Goal: Information Seeking & Learning: Learn about a topic

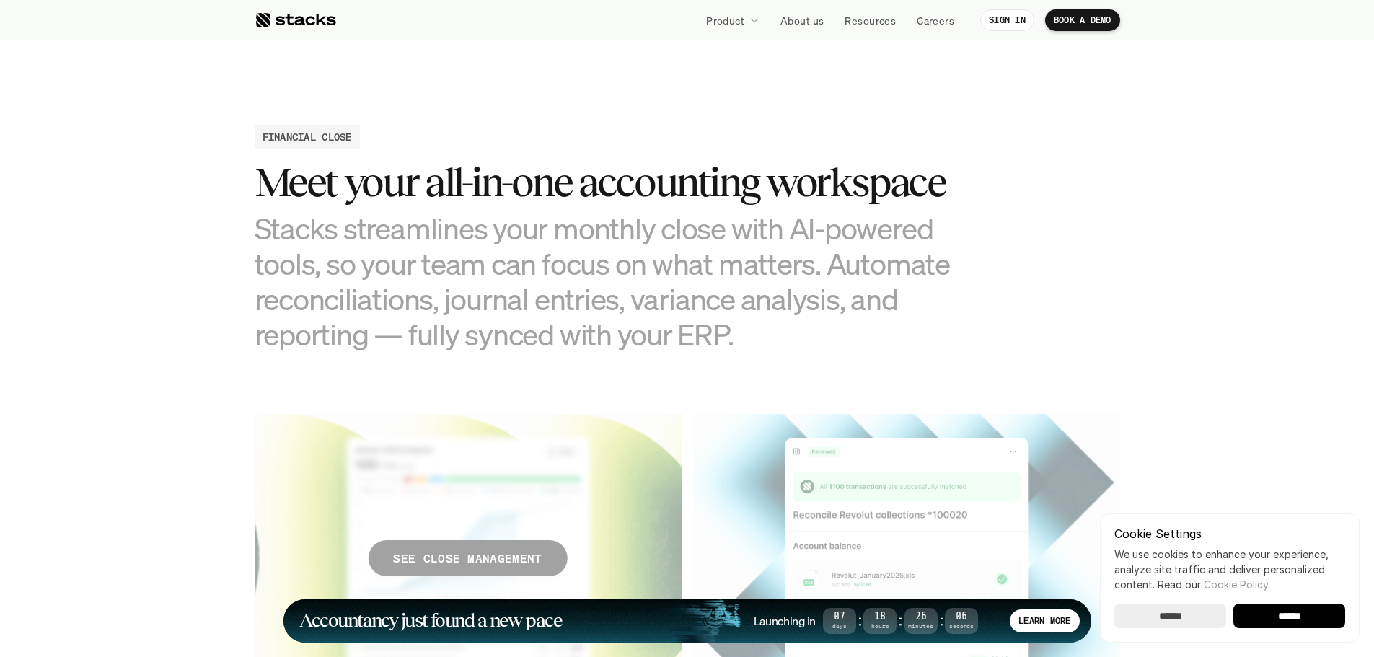
scroll to position [1659, 0]
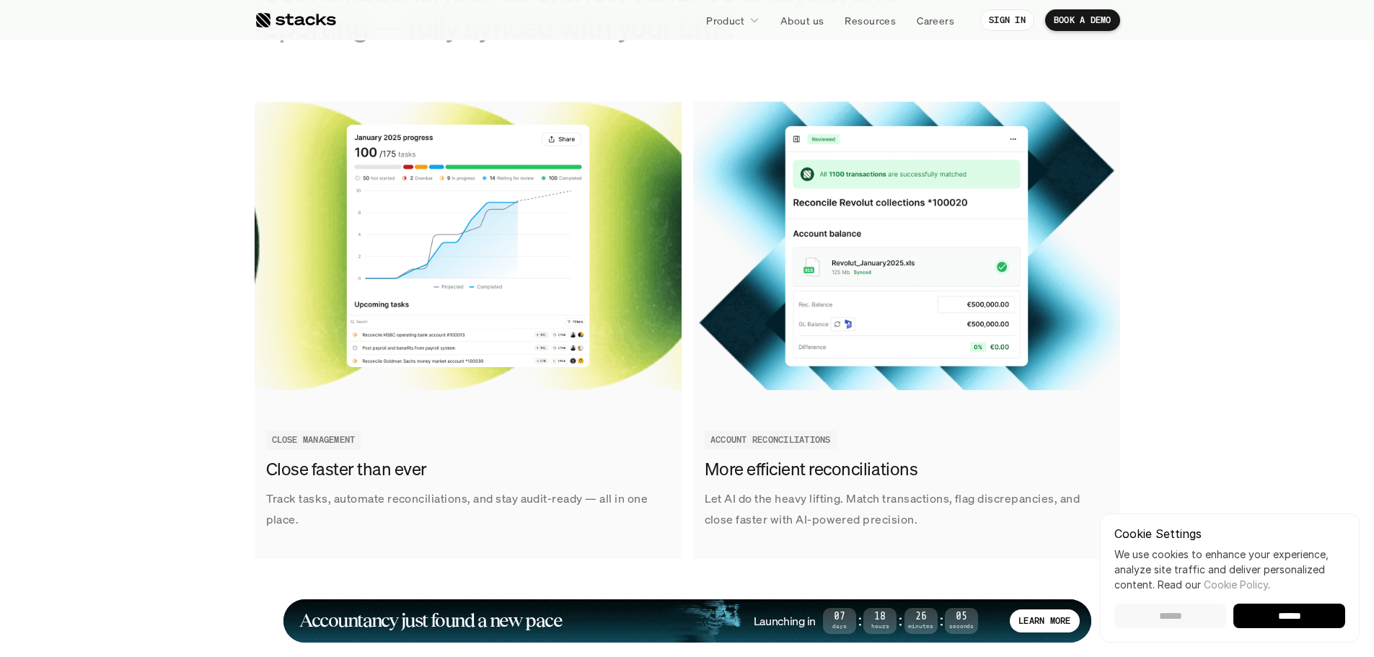
click at [1177, 612] on input "******" at bounding box center [1171, 616] width 112 height 25
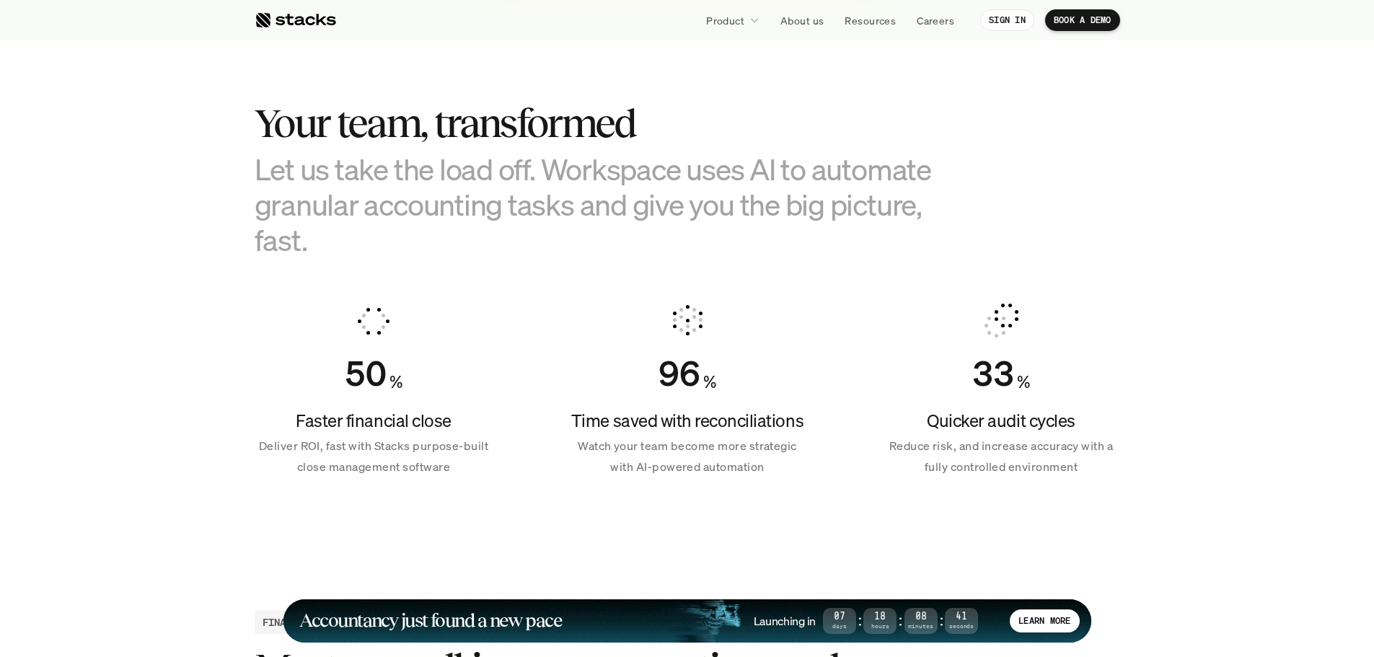
scroll to position [938, 0]
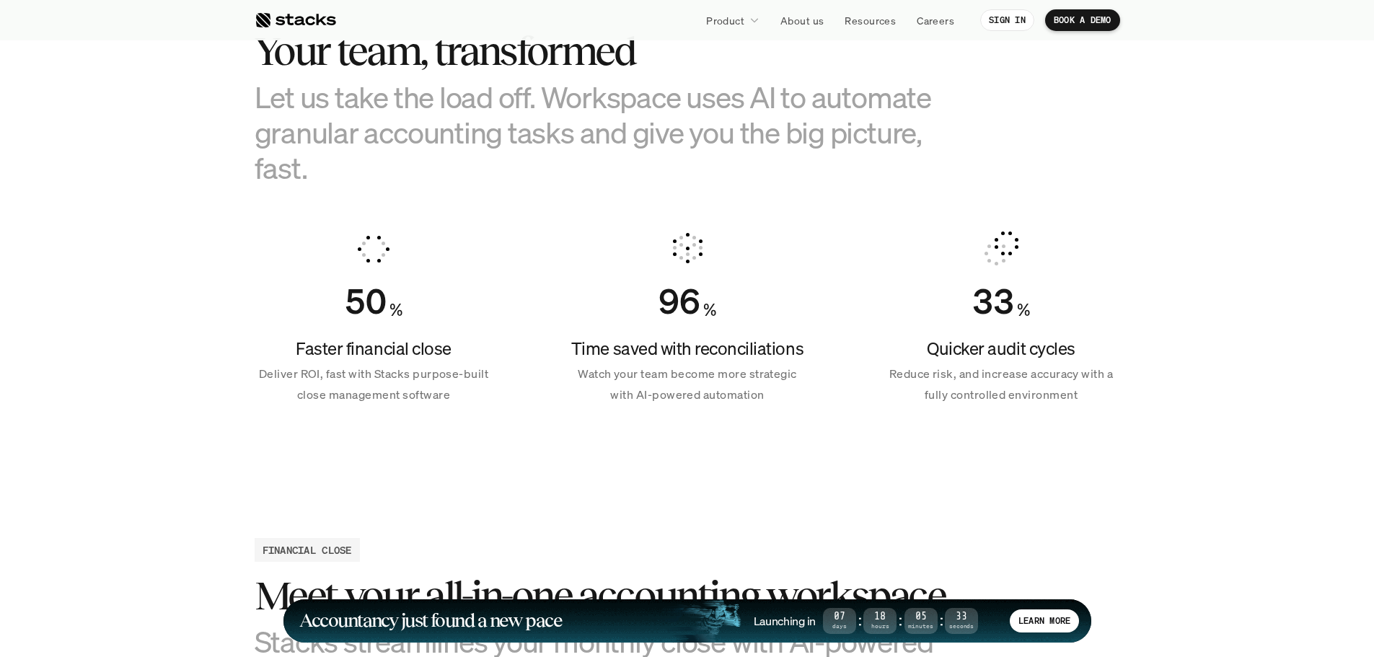
click at [176, 345] on section "Your team, transformed Let us take the load off. Workspace uses AI to automate …" at bounding box center [687, 211] width 1374 height 538
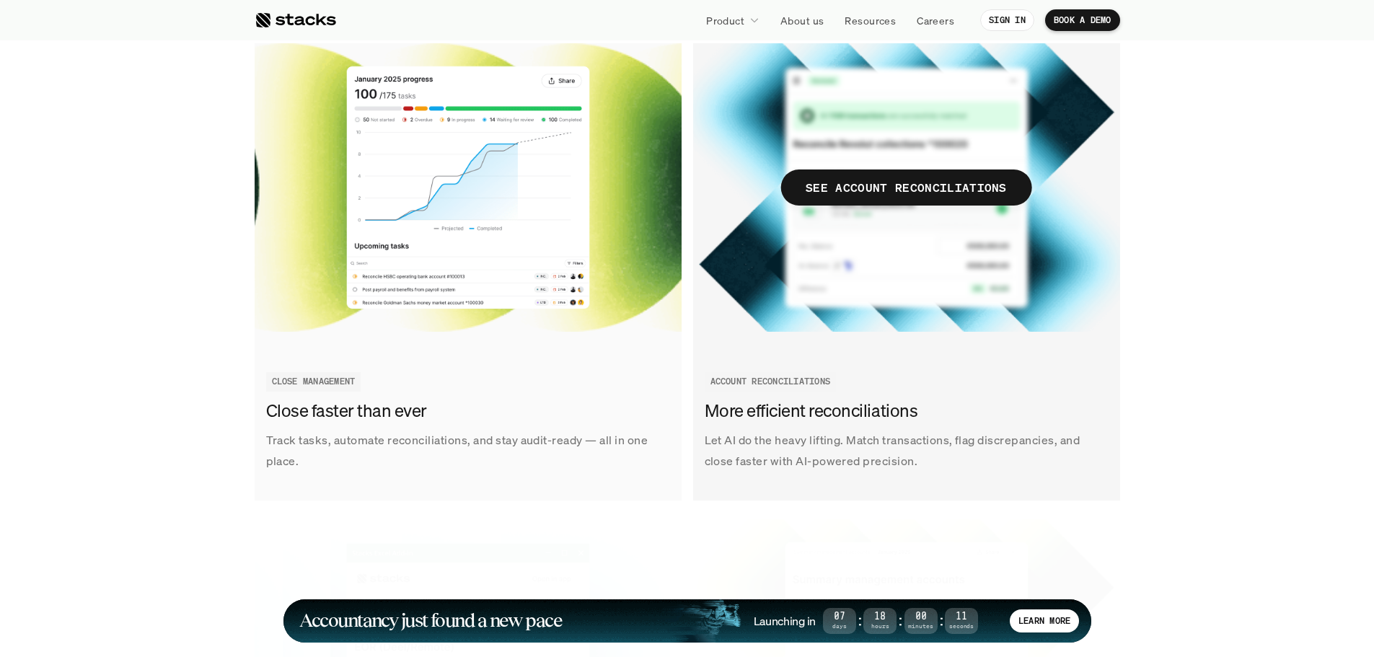
scroll to position [1876, 0]
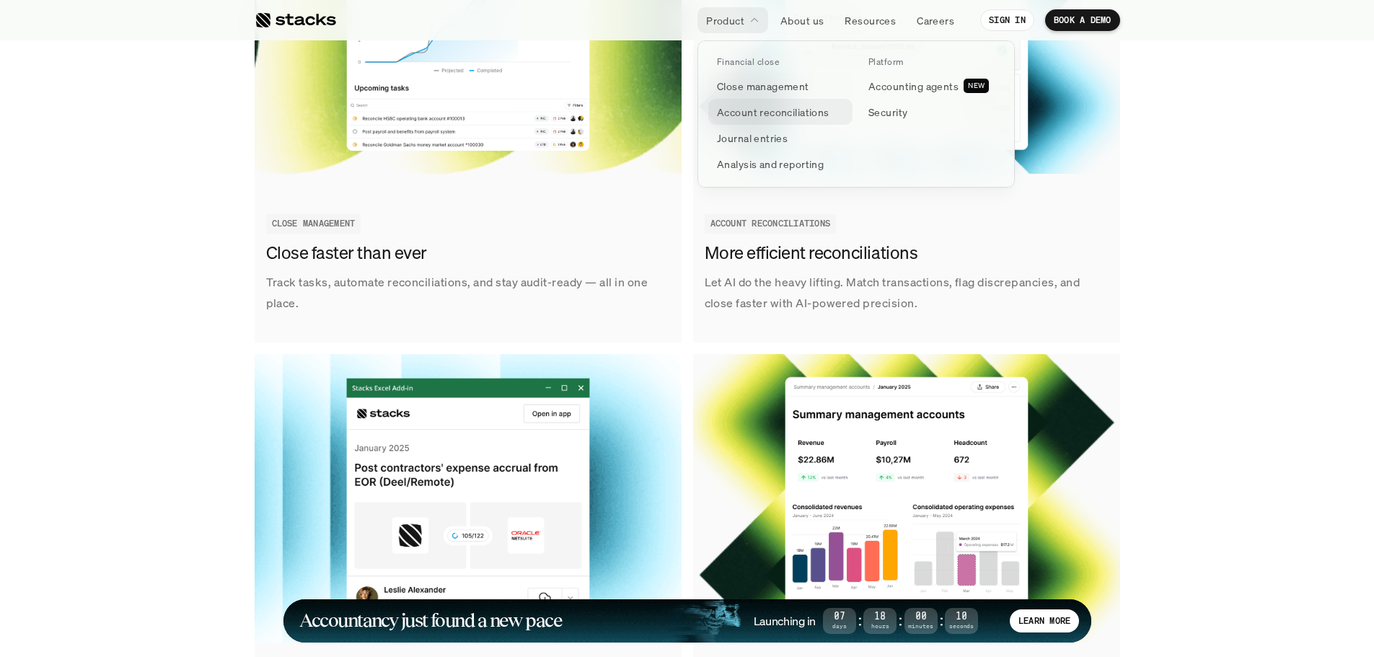
click at [759, 110] on p "Account reconciliations" at bounding box center [773, 112] width 113 height 15
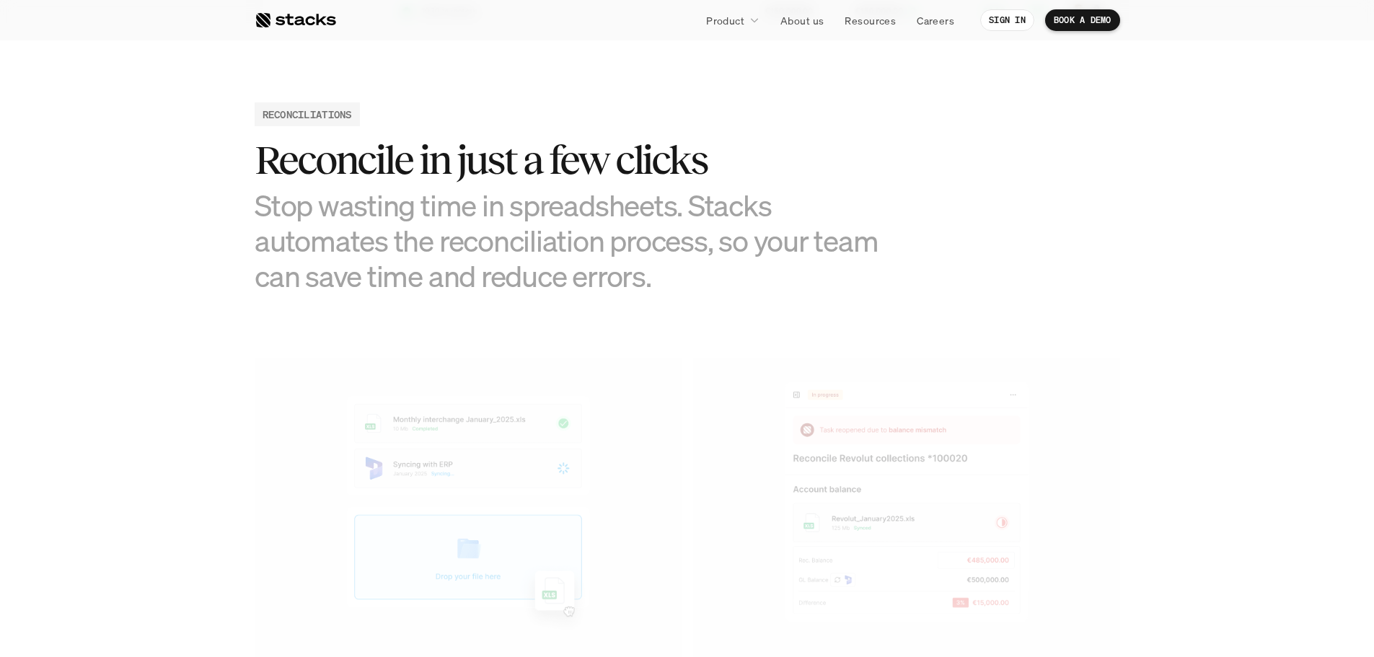
scroll to position [793, 0]
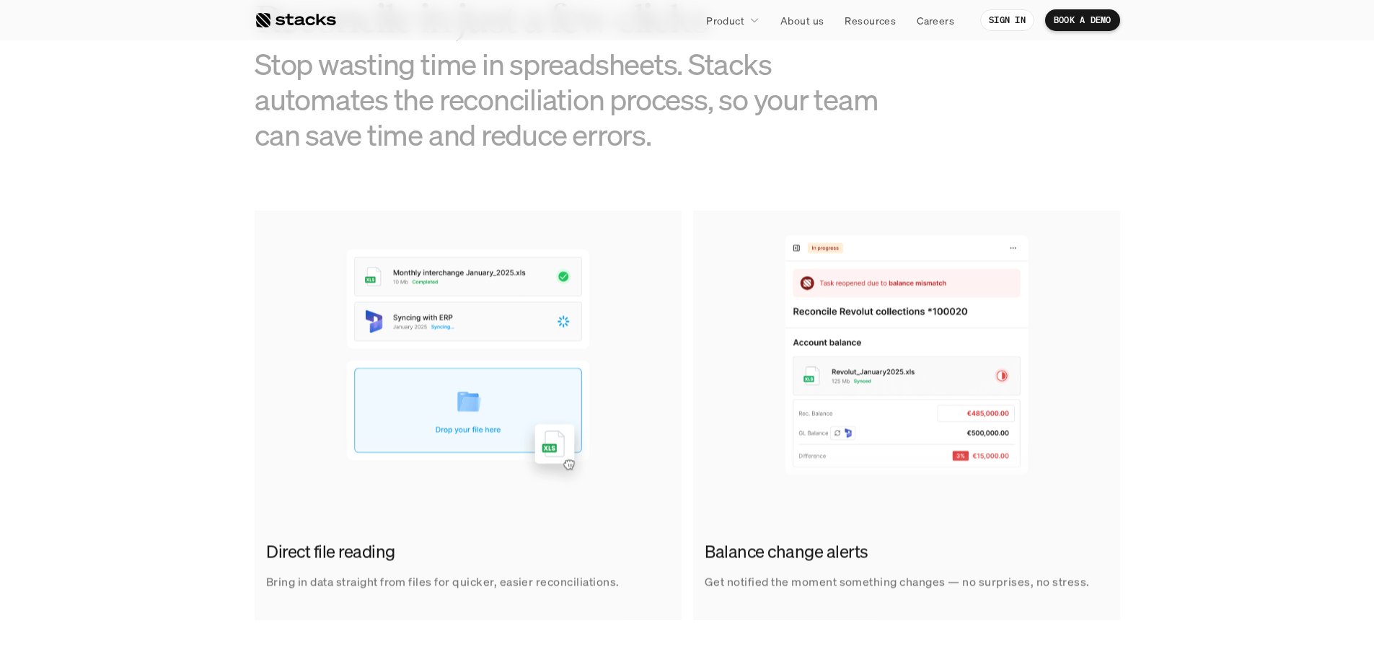
drag, startPoint x: 993, startPoint y: 623, endPoint x: 957, endPoint y: 615, distance: 37.1
click at [993, 623] on section "RECONCILIATIONS Reconcile in just a few clicks Stop wasting time in spreadsheet…" at bounding box center [687, 291] width 1374 height 804
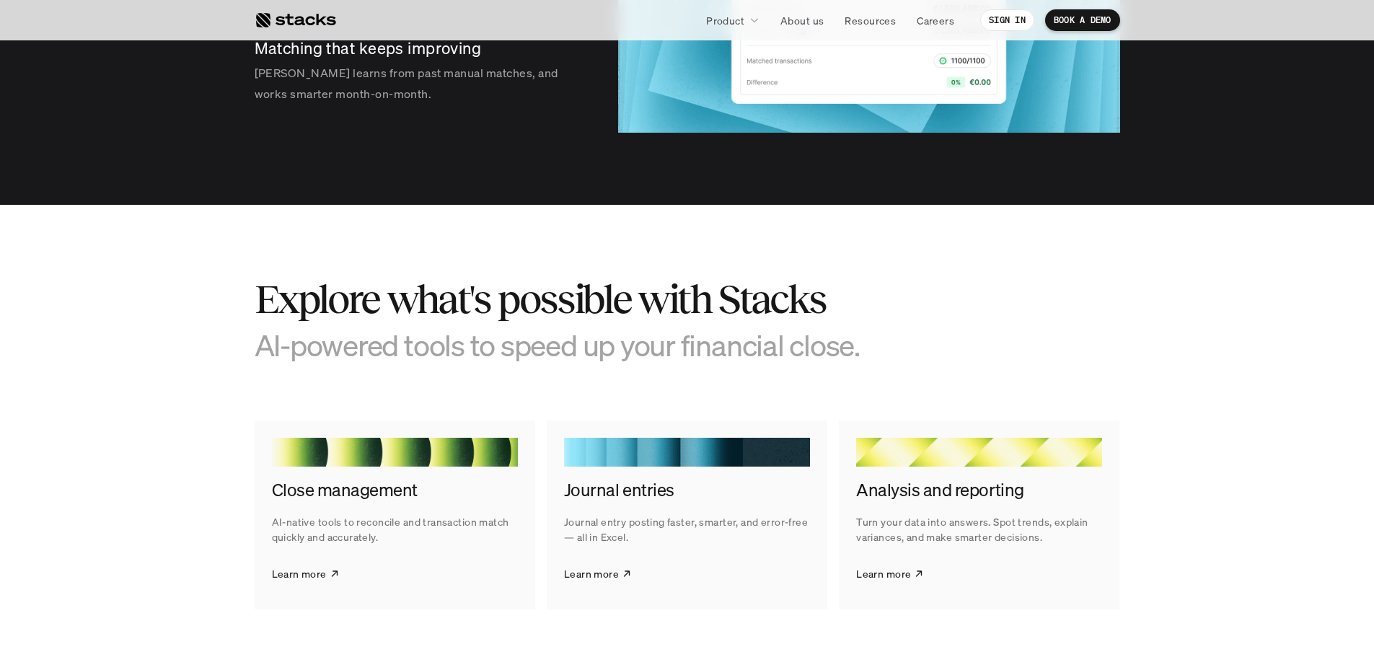
scroll to position [2597, 0]
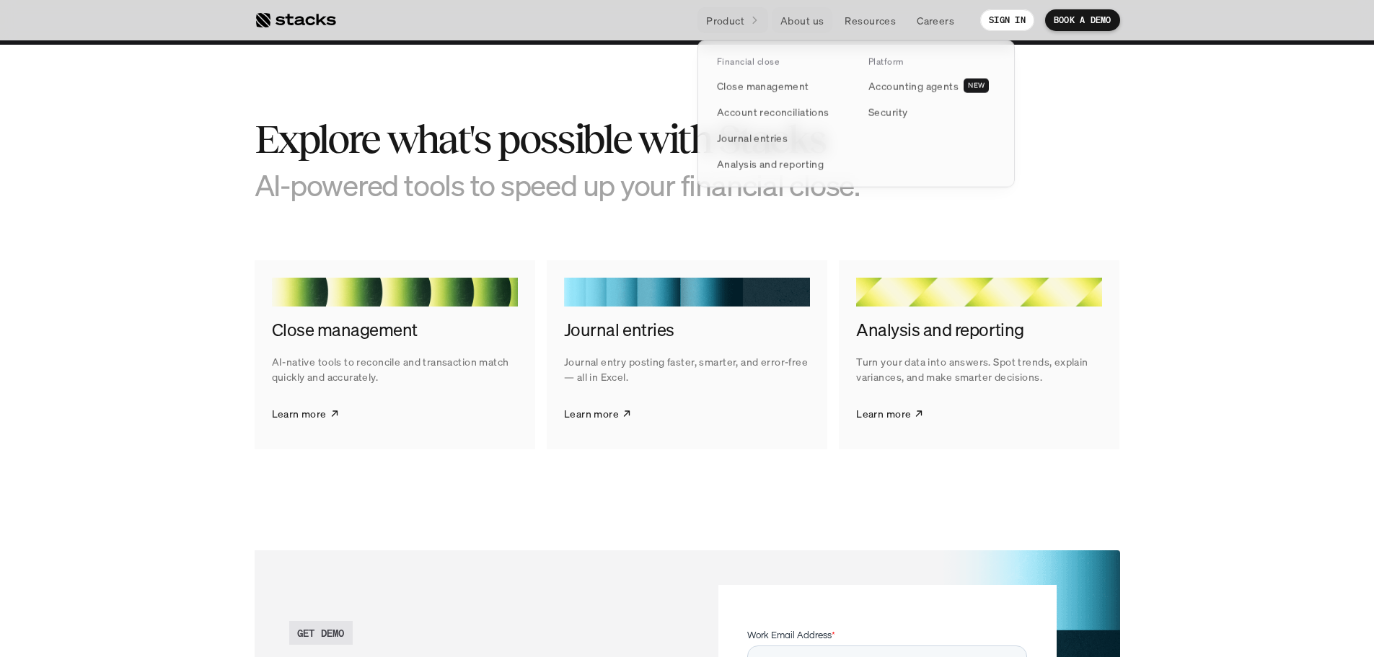
click at [729, 19] on p "Product" at bounding box center [725, 20] width 38 height 15
click at [754, 136] on p "Journal entries" at bounding box center [752, 138] width 71 height 15
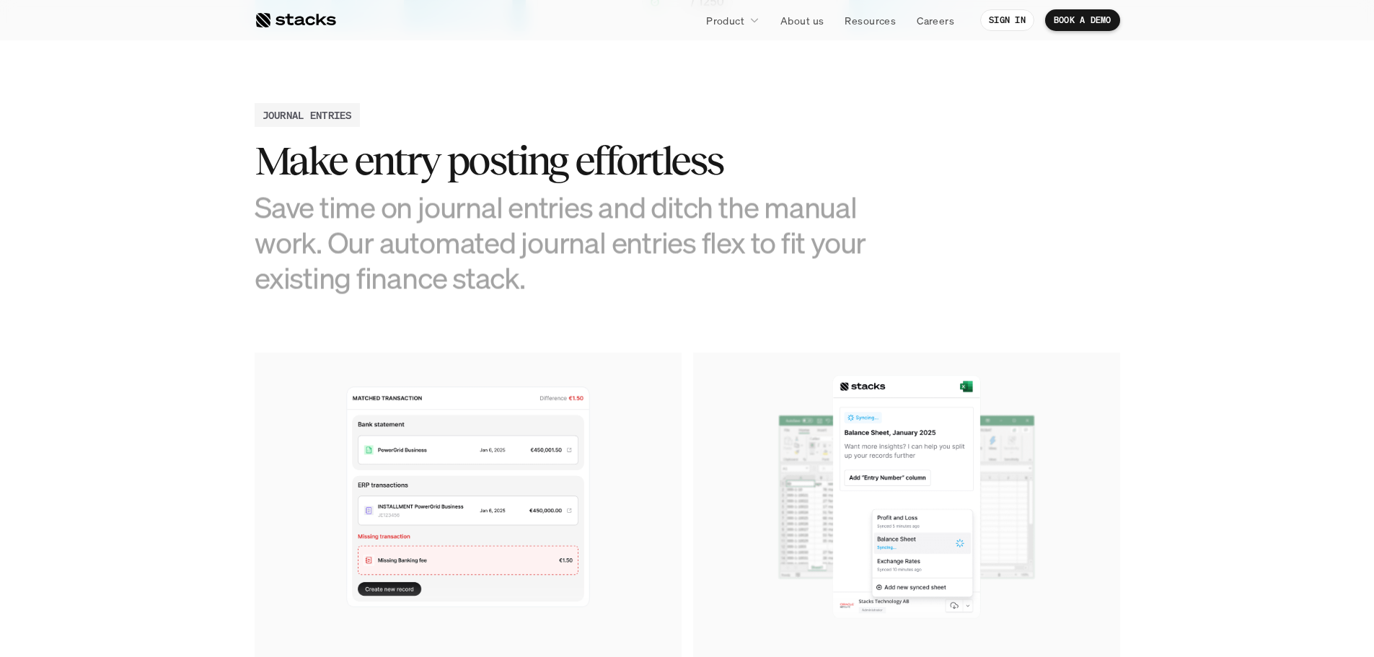
scroll to position [577, 0]
